Goal: Task Accomplishment & Management: Manage account settings

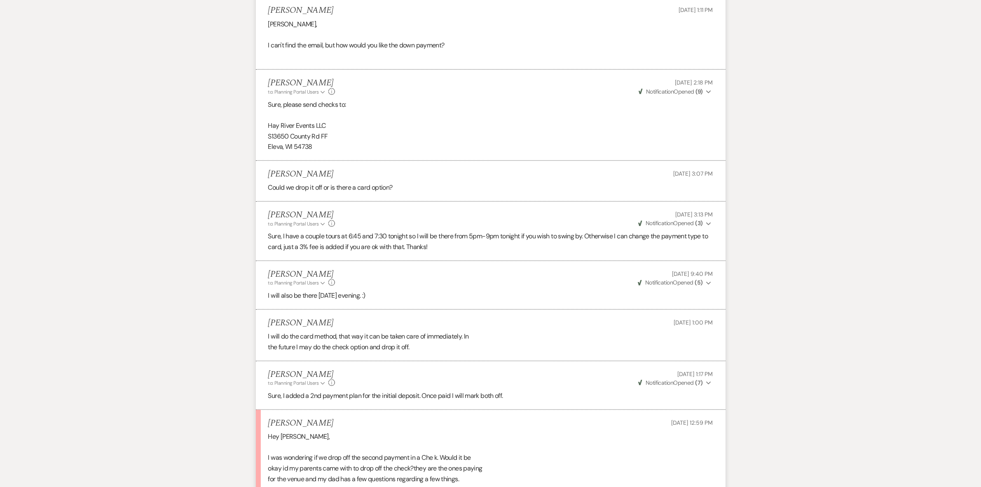
scroll to position [971, 0]
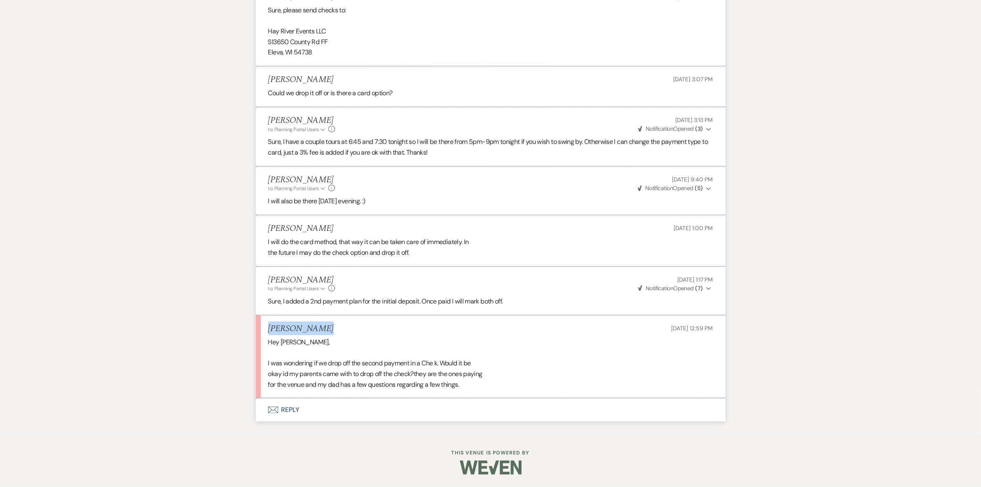
drag, startPoint x: 306, startPoint y: 325, endPoint x: 266, endPoint y: 322, distance: 40.1
click at [266, 322] on li "[PERSON_NAME] [DATE] 12:59 PM Hey [PERSON_NAME], I was wondering if we drop off…" at bounding box center [491, 356] width 470 height 83
copy h5 "[PERSON_NAME]"
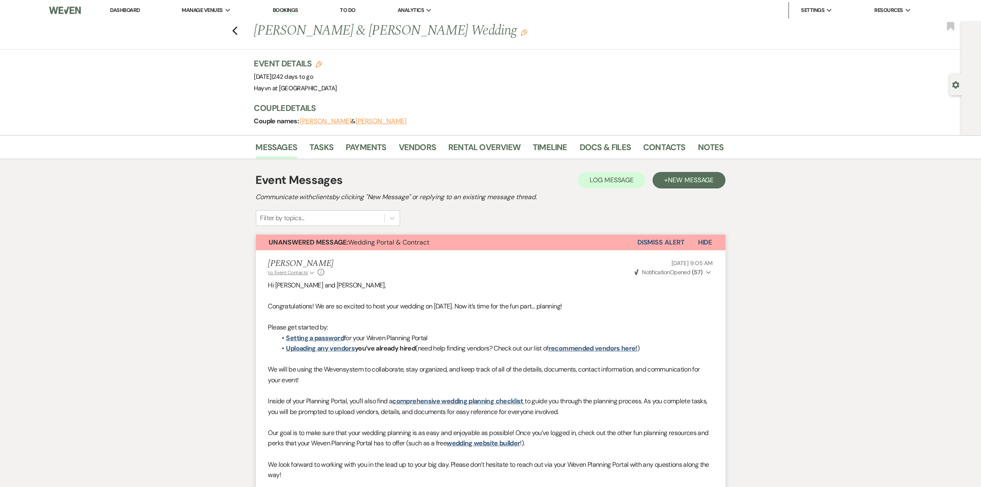
scroll to position [0, 0]
drag, startPoint x: 339, startPoint y: 32, endPoint x: 256, endPoint y: 36, distance: 82.5
click at [256, 36] on div "Previous [PERSON_NAME] & [PERSON_NAME] Wedding Edit" at bounding box center [485, 31] width 470 height 20
copy h1 "[PERSON_NAME]"
click at [366, 145] on link "Payments" at bounding box center [366, 150] width 41 height 18
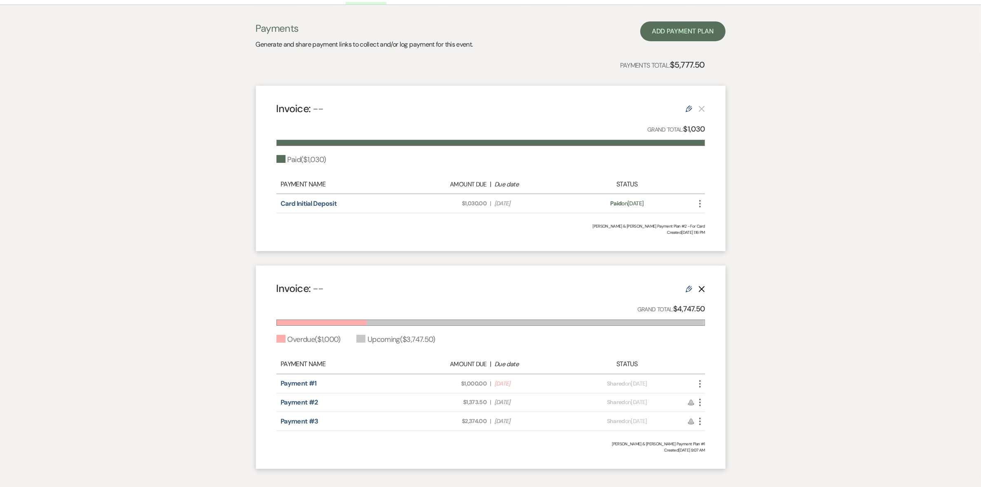
scroll to position [197, 0]
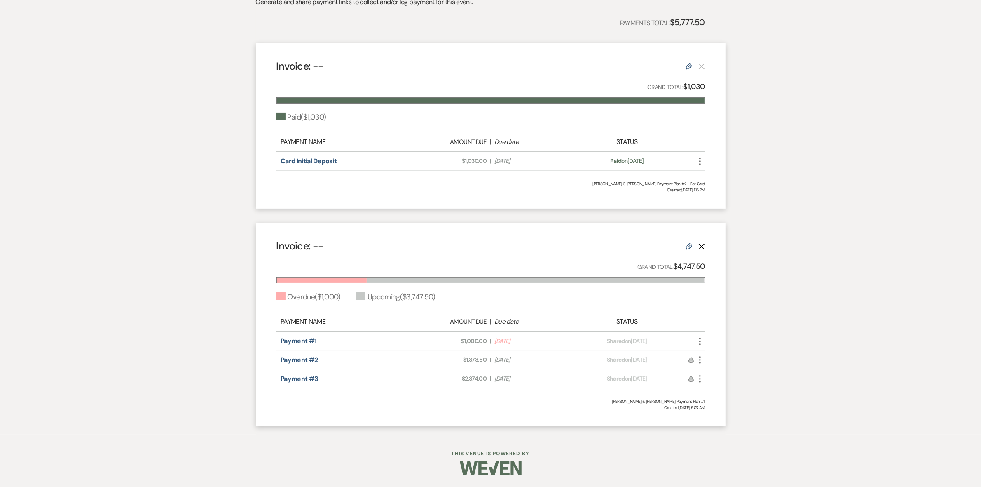
click at [701, 340] on icon "More" at bounding box center [700, 341] width 10 height 10
click at [719, 386] on button "Check [PERSON_NAME] [PERSON_NAME] as Paid" at bounding box center [736, 385] width 83 height 14
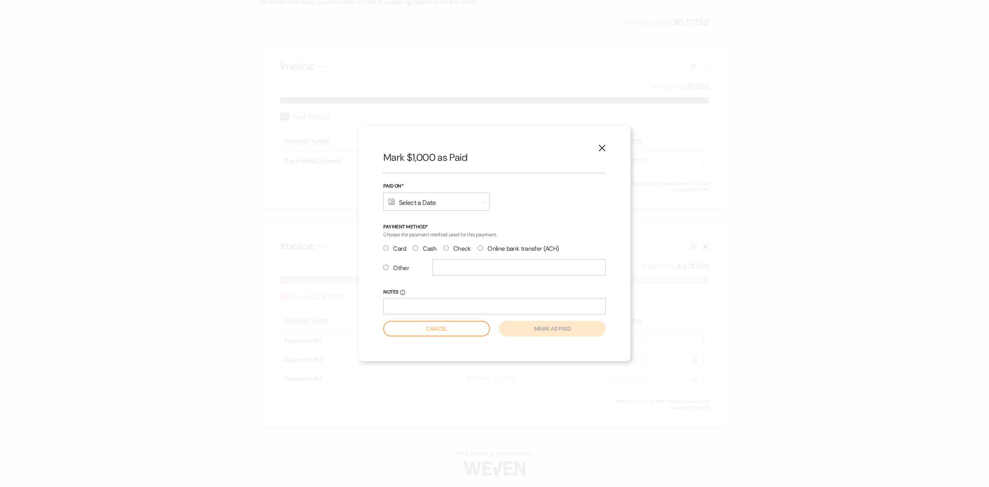
click at [604, 150] on use "button" at bounding box center [602, 148] width 7 height 7
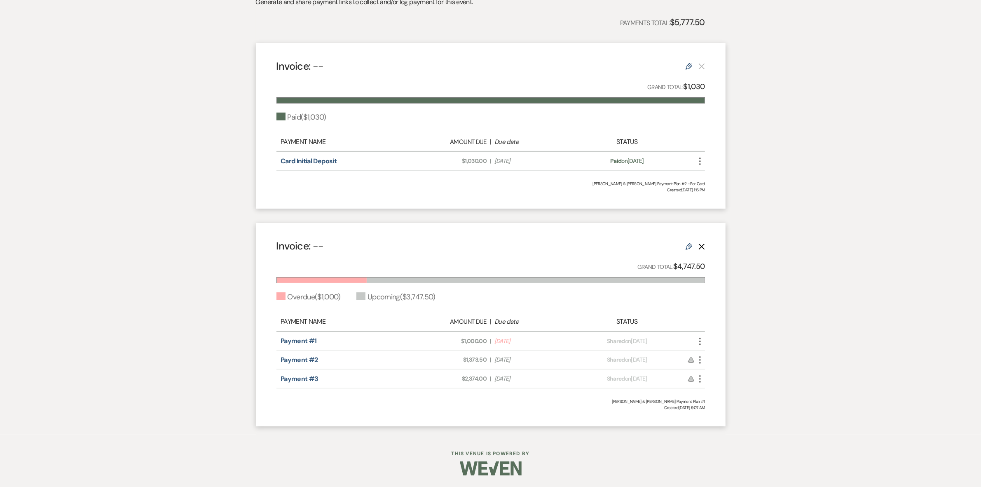
click at [697, 342] on icon "More" at bounding box center [700, 341] width 10 height 10
click at [715, 382] on button "Check [PERSON_NAME] [PERSON_NAME] as Paid" at bounding box center [736, 385] width 83 height 14
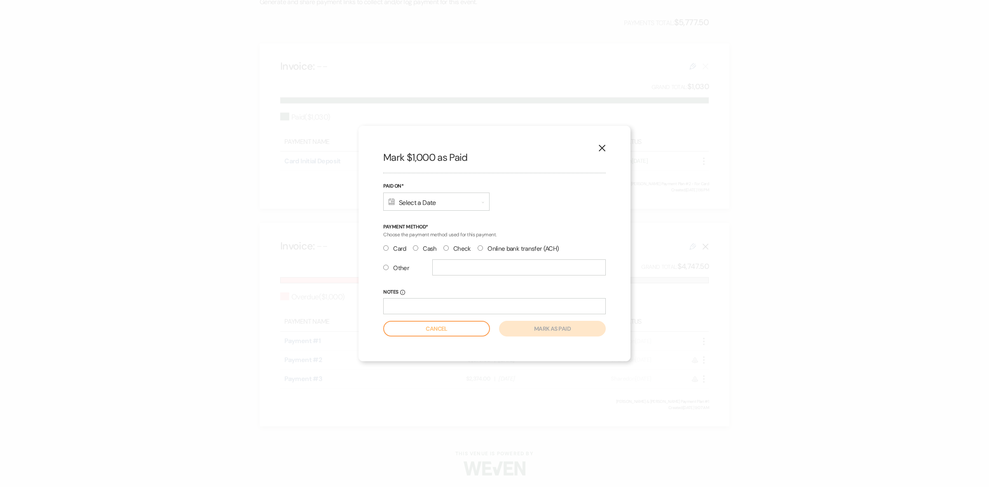
click at [472, 204] on div "Calendar Select a Date Expand" at bounding box center [436, 201] width 106 height 18
click at [499, 258] on div "6" at bounding box center [501, 262] width 7 height 9
click at [392, 249] on label "Card" at bounding box center [394, 248] width 23 height 11
click at [389, 249] on input "Card" at bounding box center [385, 247] width 5 height 5
radio input "true"
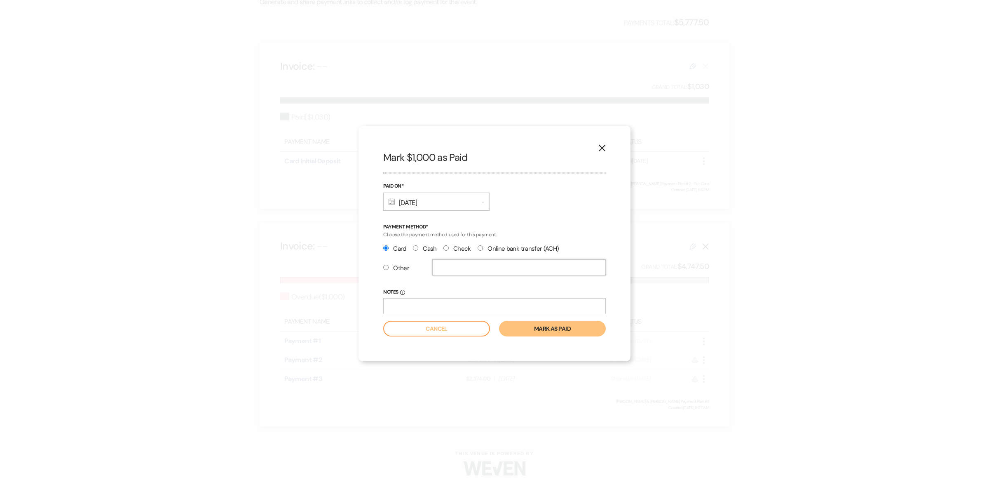
click at [473, 268] on input "text" at bounding box center [518, 267] width 173 height 16
click at [454, 308] on input "Notes Info" at bounding box center [494, 306] width 223 height 16
type input "Paid on other plan"
click at [571, 328] on button "Mark as paid" at bounding box center [552, 329] width 107 height 16
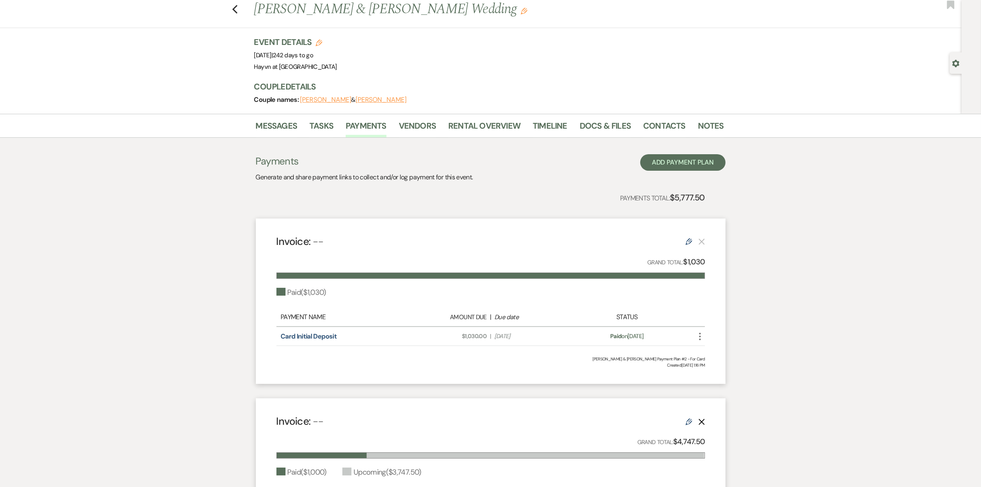
scroll to position [0, 0]
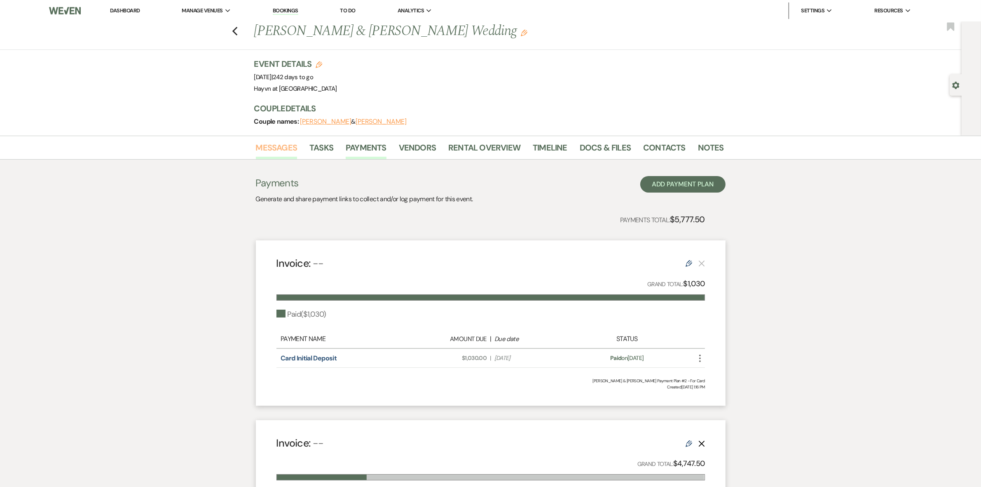
click at [276, 149] on link "Messages" at bounding box center [277, 150] width 42 height 18
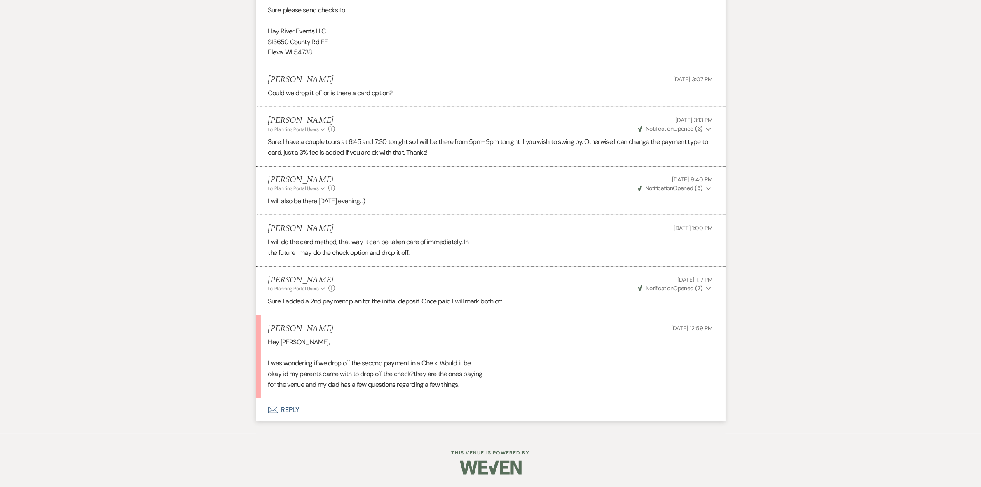
scroll to position [971, 0]
click at [283, 410] on button "Envelope Reply" at bounding box center [491, 409] width 470 height 23
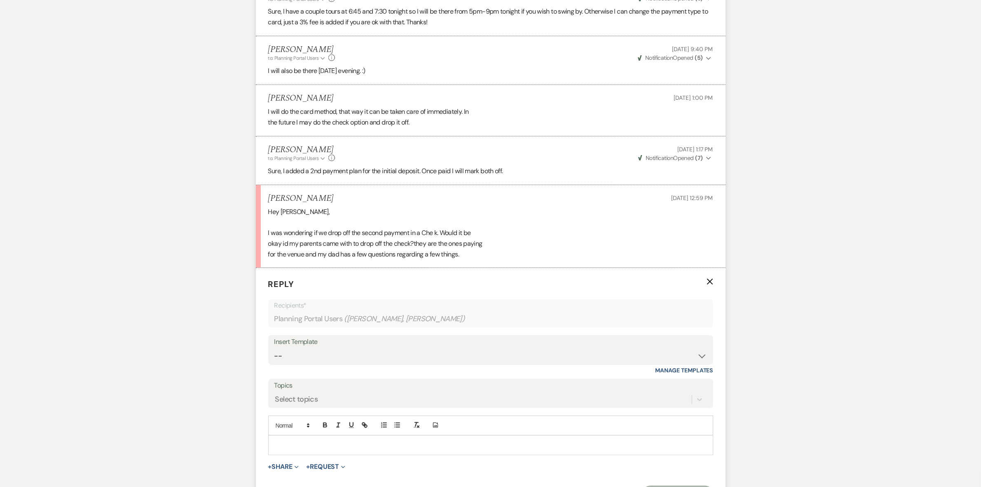
scroll to position [1186, 0]
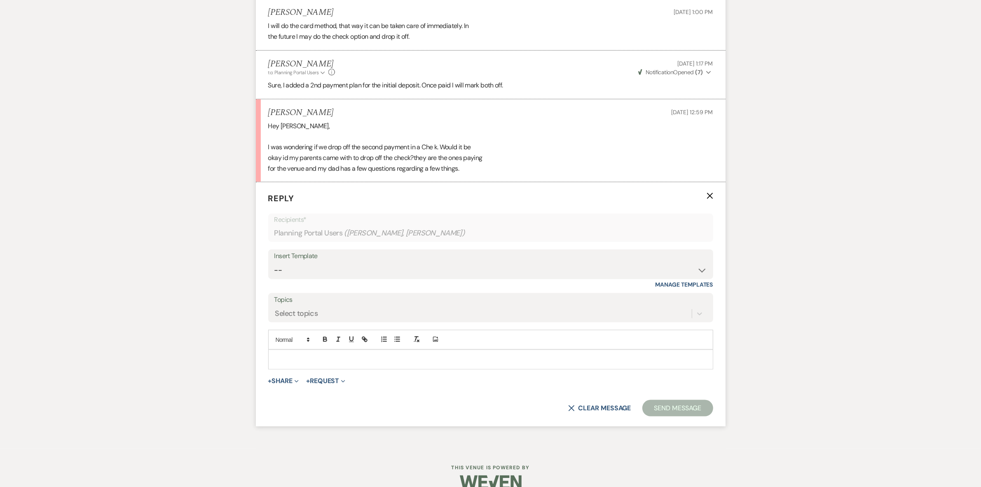
click at [295, 366] on div at bounding box center [491, 359] width 444 height 19
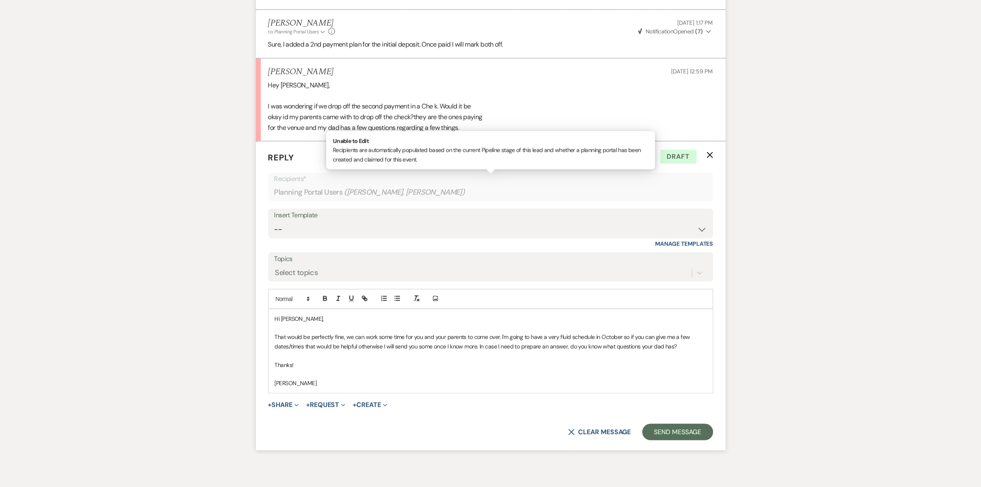
scroll to position [1266, 0]
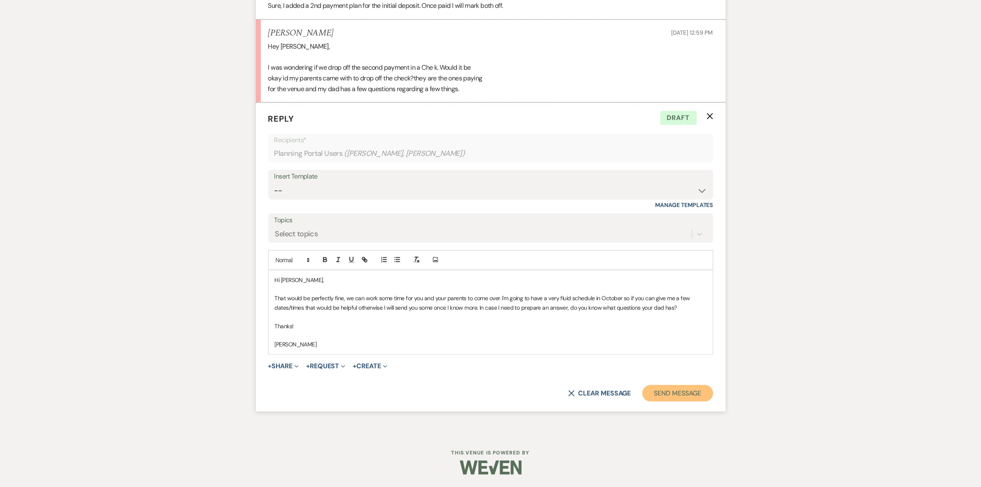
click at [668, 394] on button "Send Message" at bounding box center [677, 393] width 70 height 16
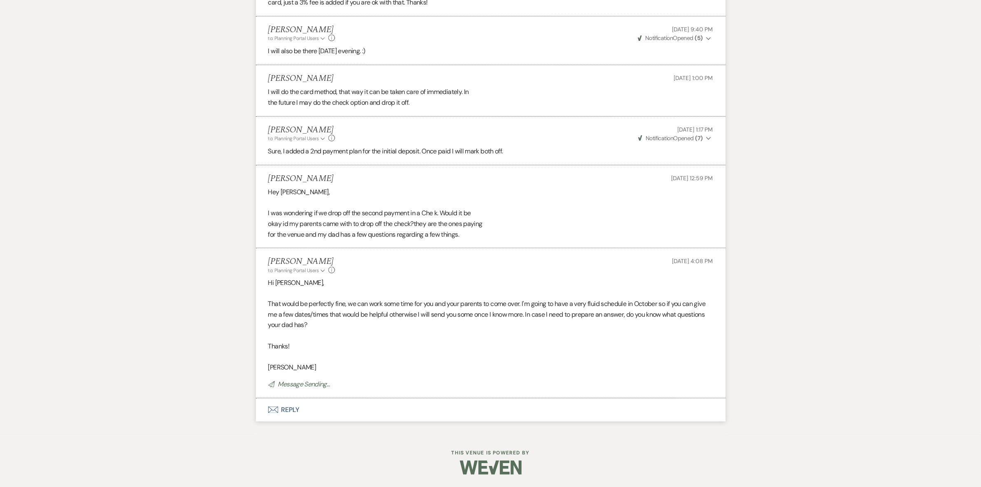
scroll to position [1104, 0]
